Goal: Go to known website: Access a specific website the user already knows

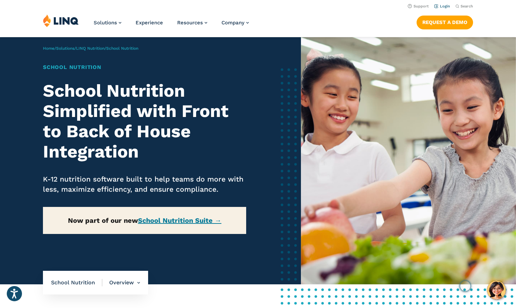
click at [445, 5] on link "Login" at bounding box center [442, 6] width 16 height 4
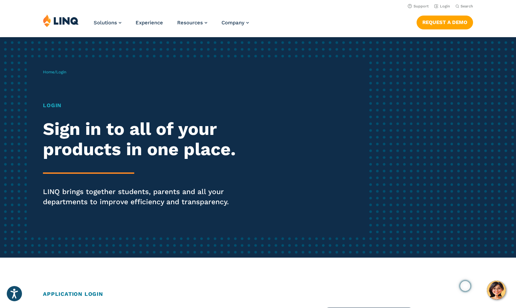
click at [53, 101] on h1 "Login" at bounding box center [142, 105] width 199 height 8
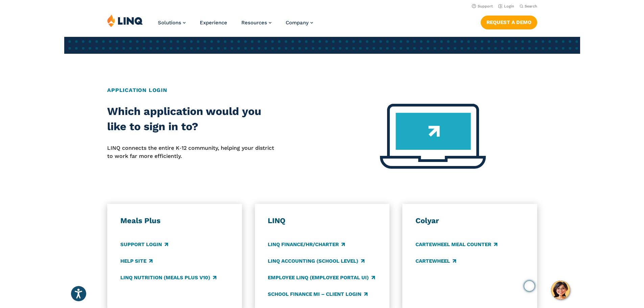
scroll to position [169, 0]
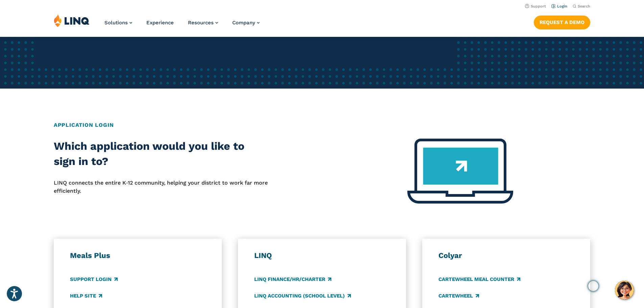
click at [516, 6] on link "Login" at bounding box center [560, 6] width 16 height 4
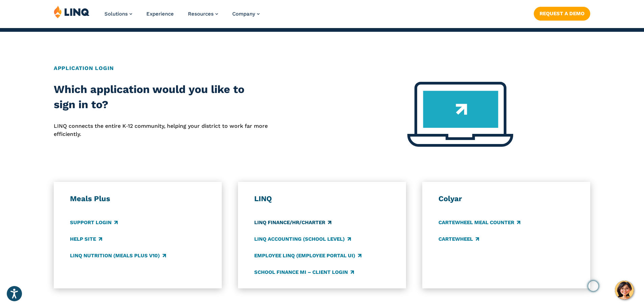
scroll to position [237, 0]
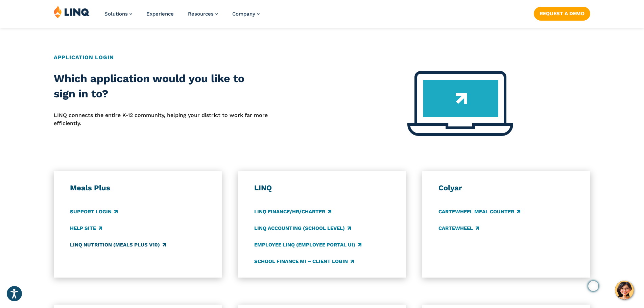
click at [99, 246] on link "LINQ Nutrition (Meals Plus v10)" at bounding box center [118, 244] width 96 height 7
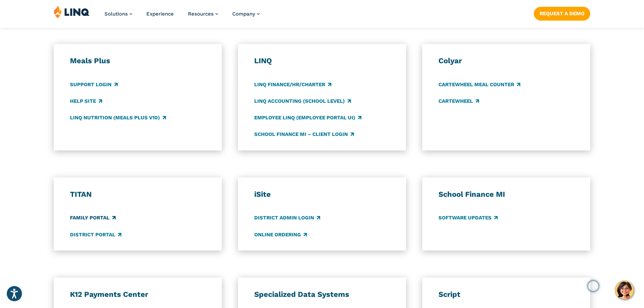
scroll to position [372, 0]
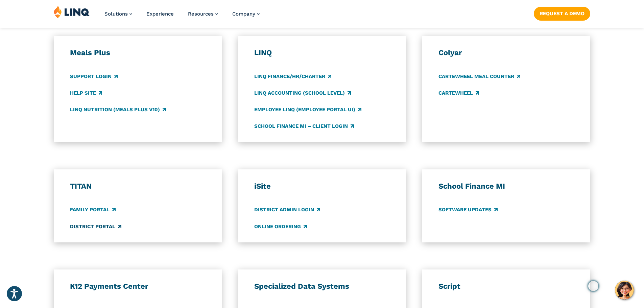
click at [89, 225] on link "District Portal" at bounding box center [95, 226] width 51 height 7
